Goal: Transaction & Acquisition: Subscribe to service/newsletter

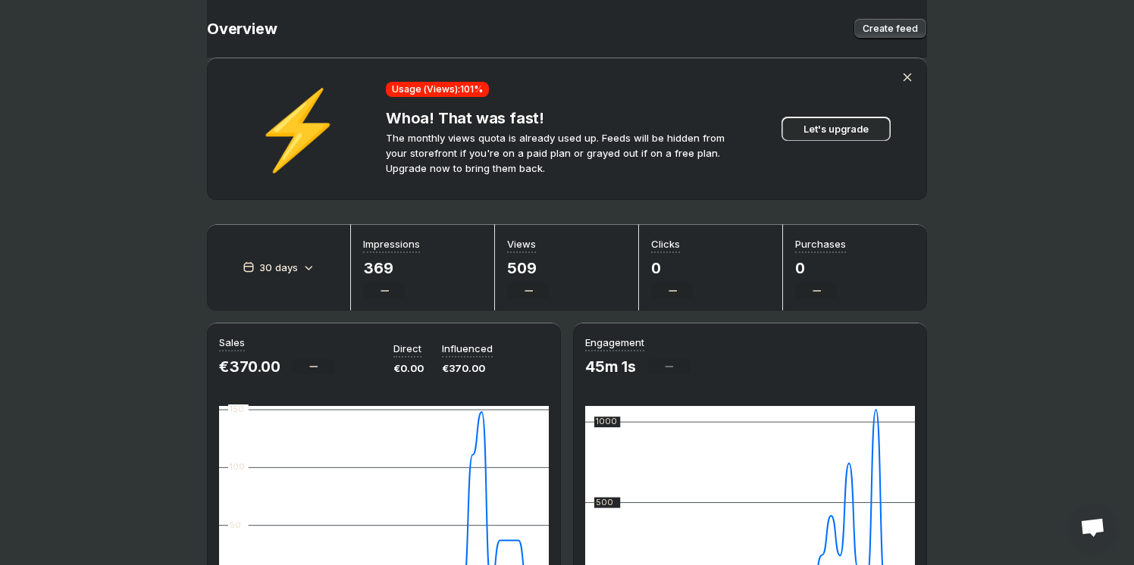
click at [817, 132] on span "Let's upgrade" at bounding box center [835, 128] width 65 height 15
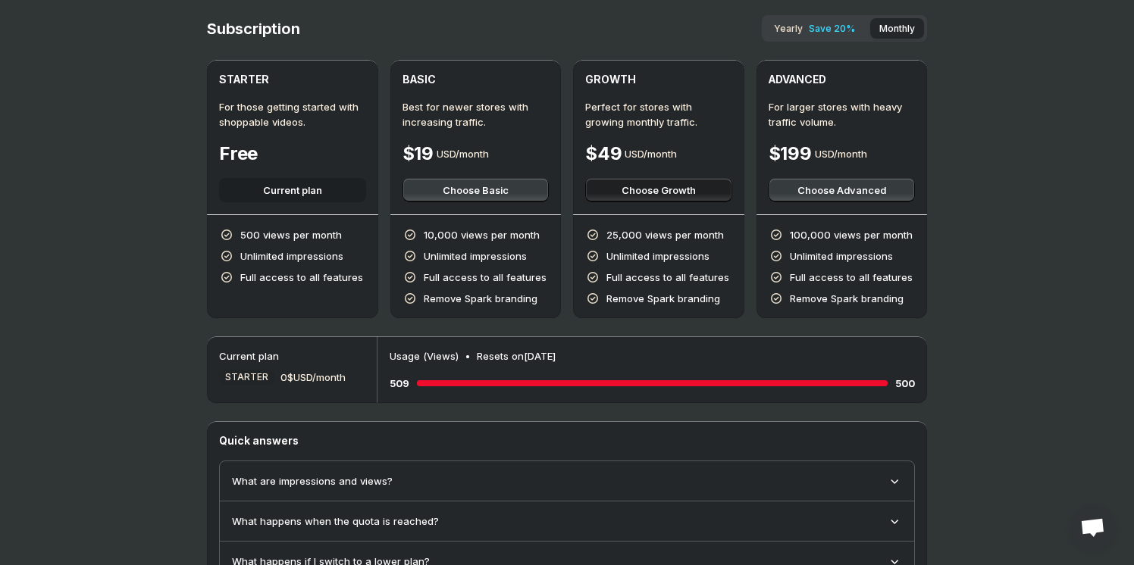
click at [719, 189] on button "Choose Growth" at bounding box center [658, 190] width 147 height 24
